Goal: Task Accomplishment & Management: Complete application form

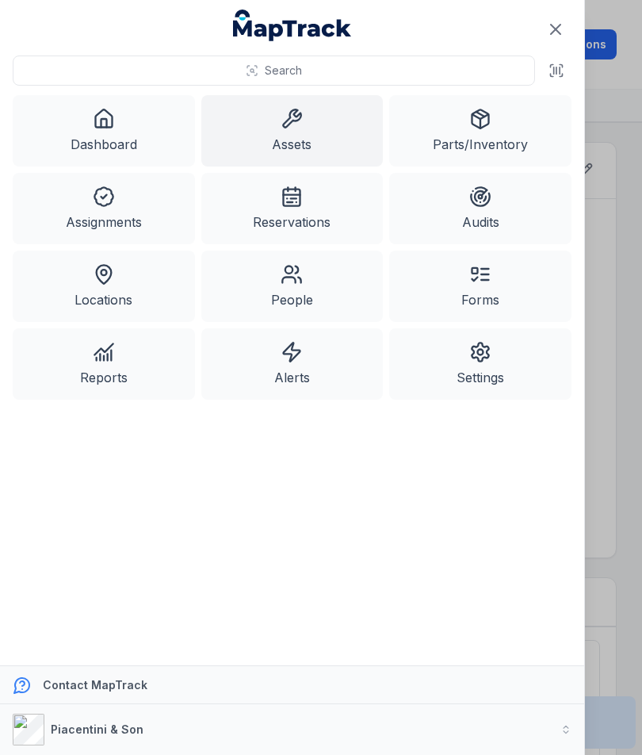
click at [557, 69] on icon at bounding box center [557, 70] width 0 height 6
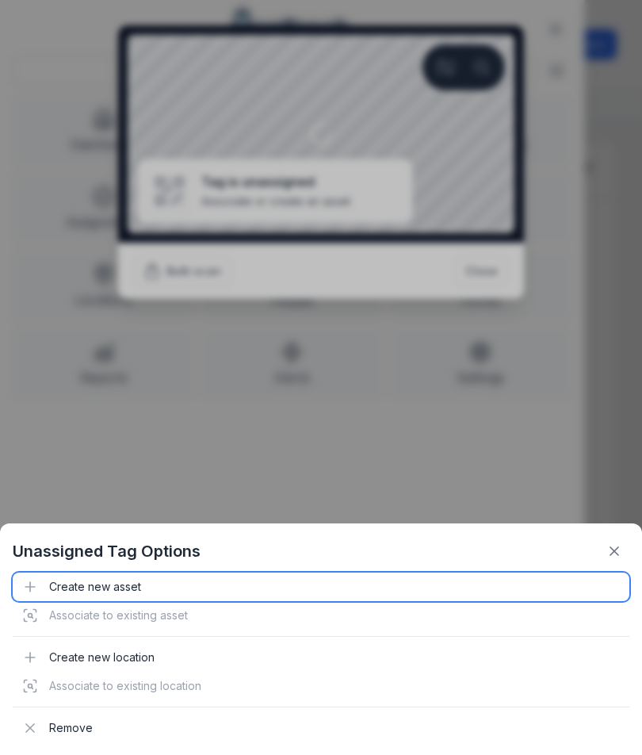
click at [107, 578] on div "Create new asset" at bounding box center [321, 587] width 617 height 29
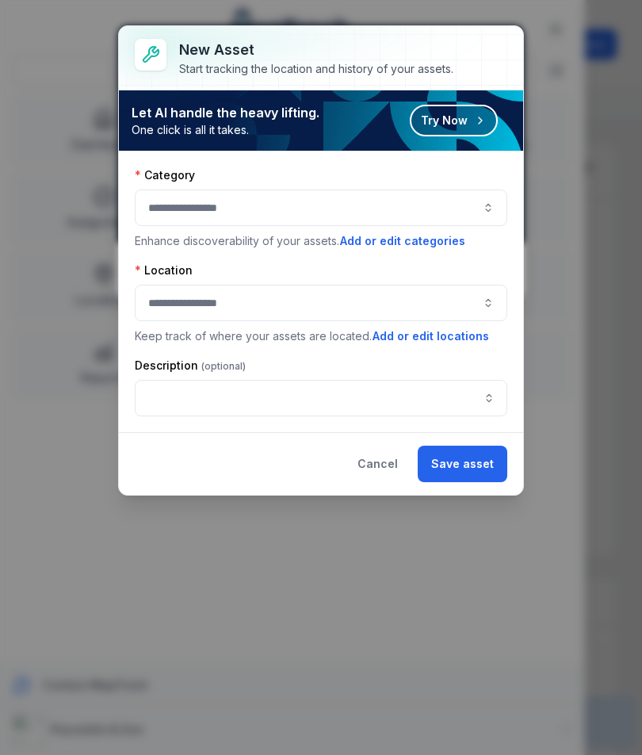
click at [193, 220] on button "button" at bounding box center [321, 208] width 373 height 36
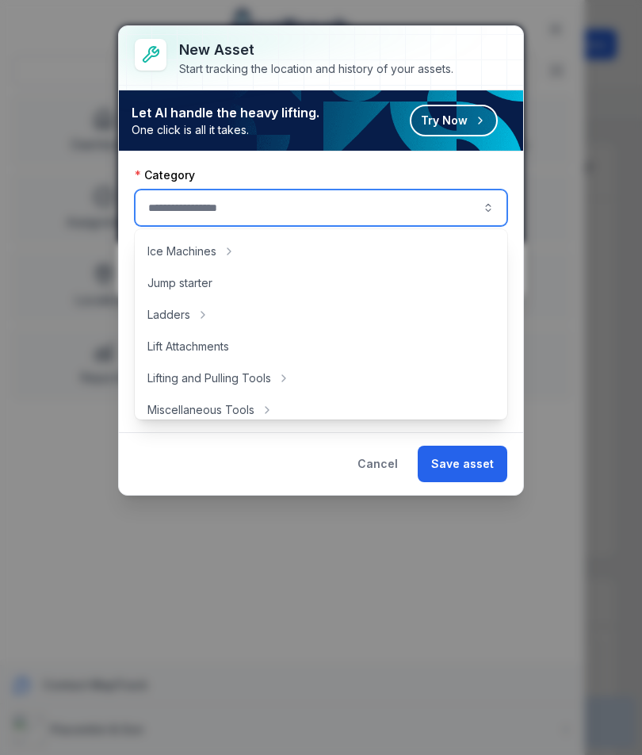
scroll to position [475, 0]
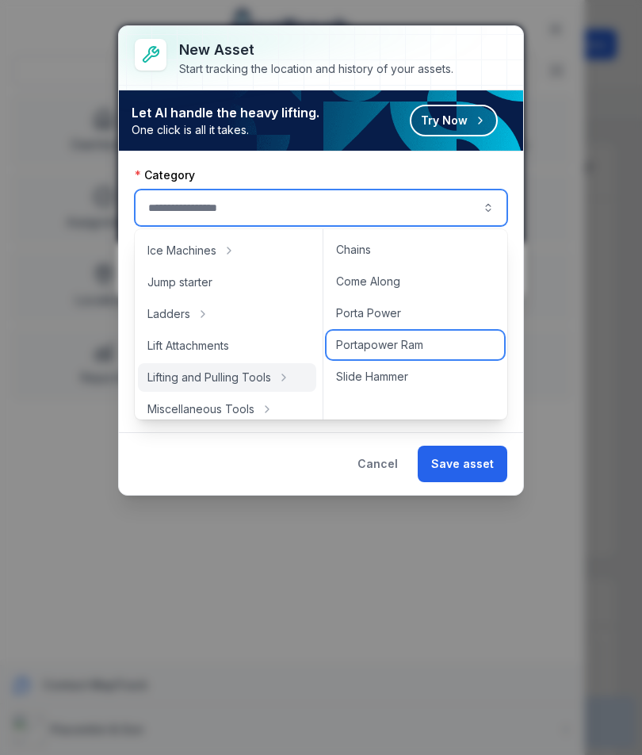
click at [431, 348] on div "Portapower Ram" at bounding box center [416, 345] width 178 height 29
type input "**********"
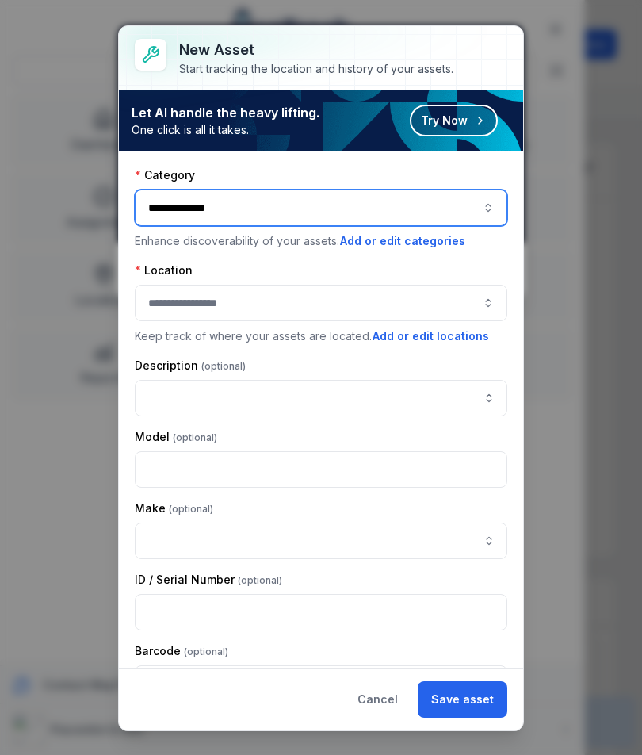
click at [444, 306] on button "button" at bounding box center [321, 303] width 373 height 36
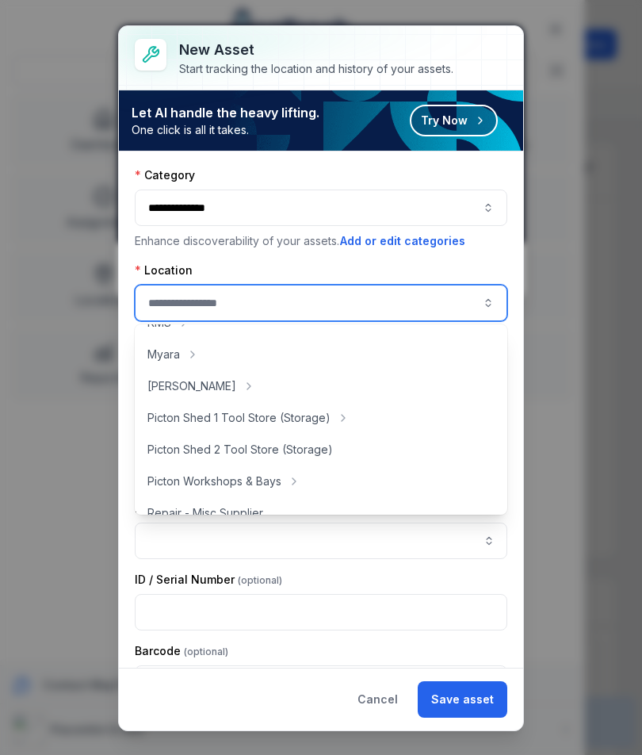
scroll to position [250, 0]
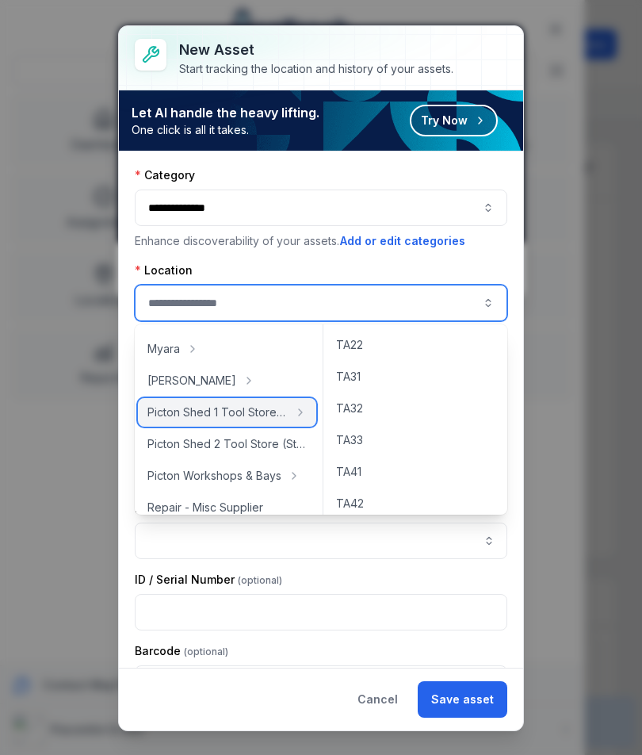
click at [247, 416] on span "Picton Shed 1 Tool Store (Storage)" at bounding box center [218, 412] width 140 height 16
type input "**********"
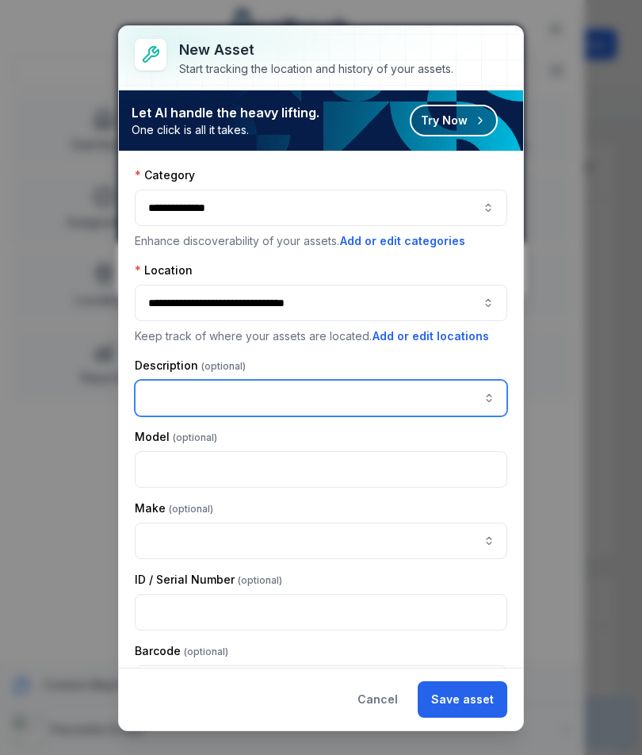
click at [285, 395] on input "asset-add:description-label" at bounding box center [321, 398] width 373 height 36
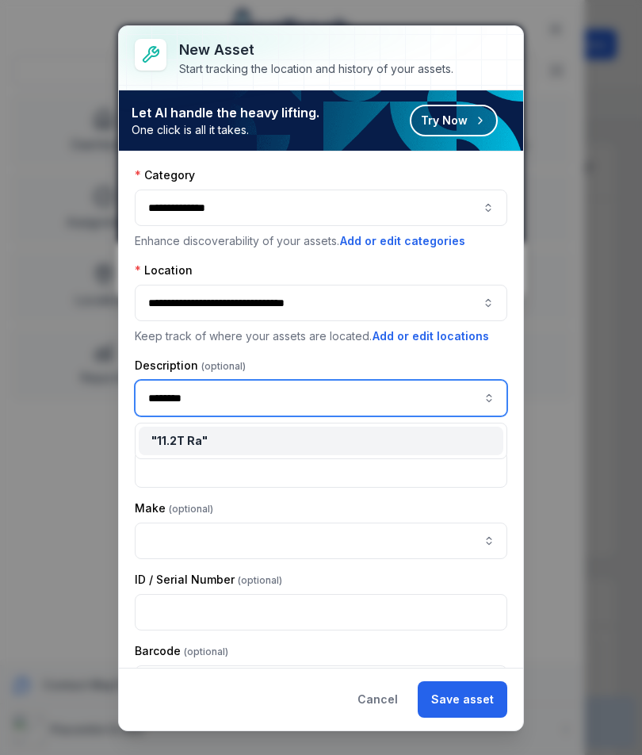
type input "*********"
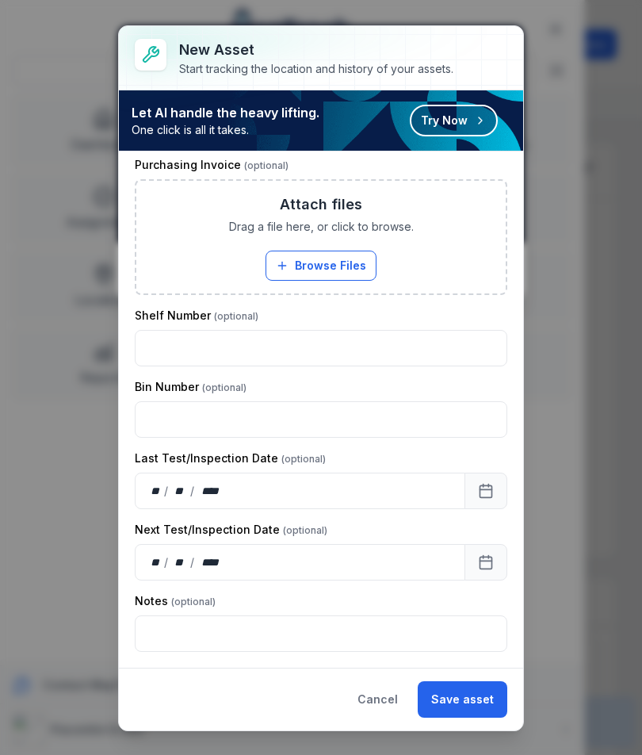
scroll to position [629, 0]
click at [475, 702] on button "Save asset" at bounding box center [463, 699] width 90 height 36
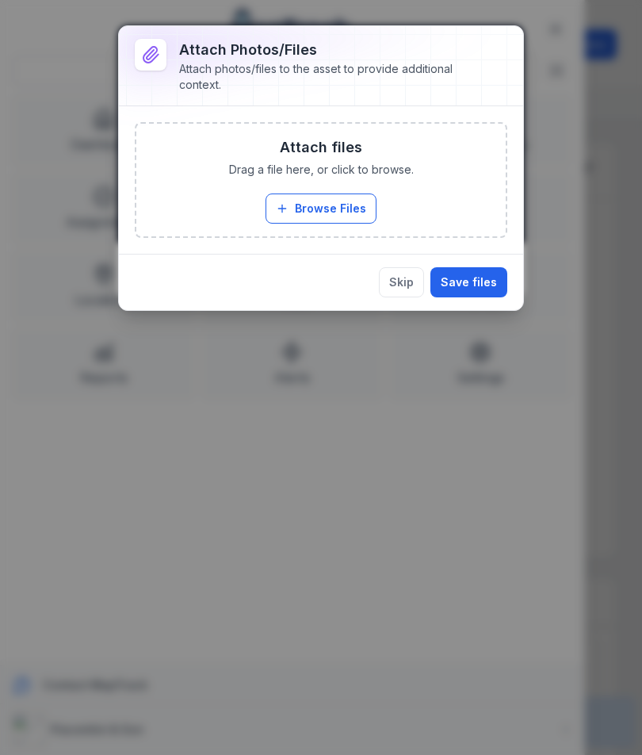
click at [339, 201] on button "Browse Files" at bounding box center [321, 209] width 111 height 30
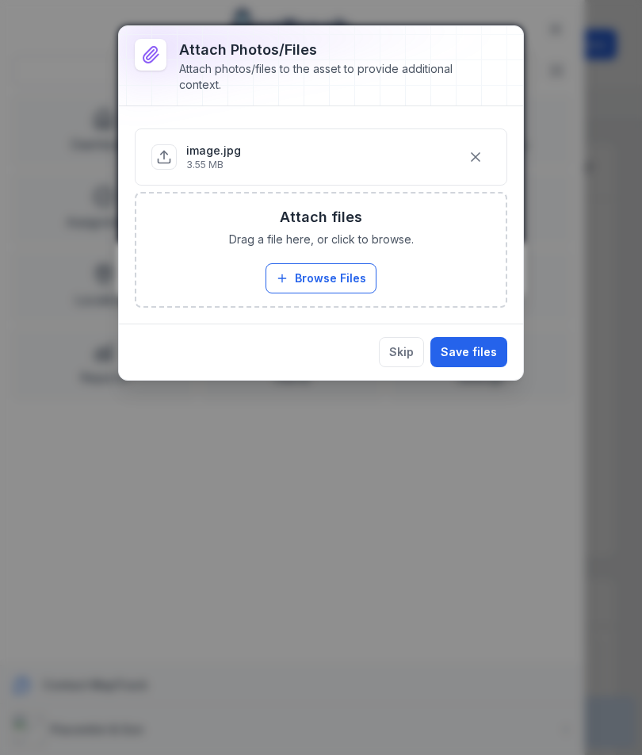
click at [483, 354] on button "Save files" at bounding box center [469, 352] width 77 height 30
